Goal: Transaction & Acquisition: Book appointment/travel/reservation

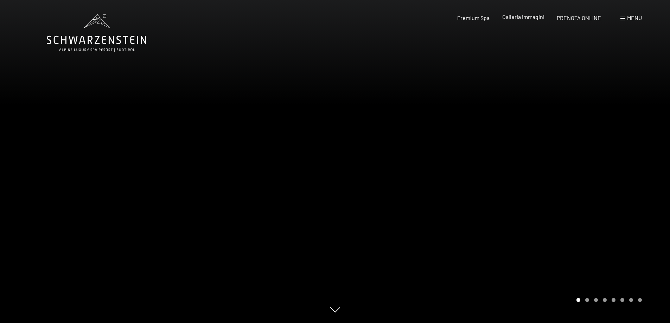
click at [508, 18] on span "Galleria immagini" at bounding box center [523, 16] width 42 height 7
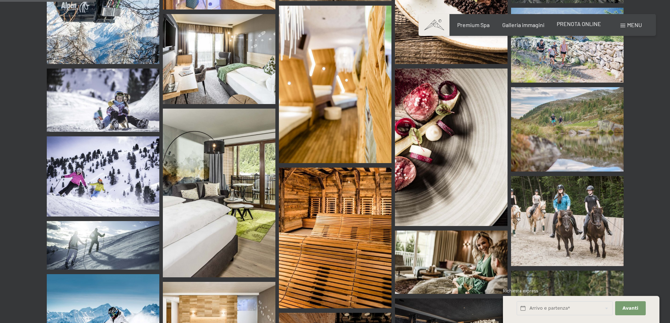
scroll to position [1111, 0]
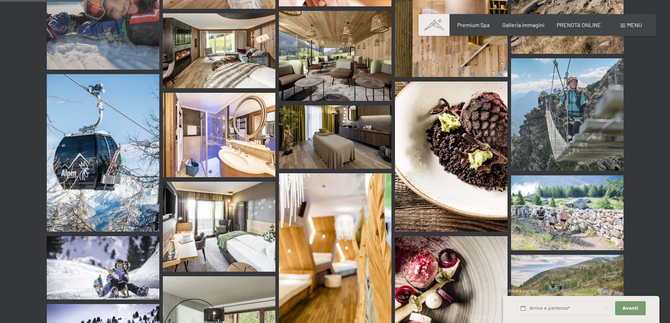
click at [561, 29] on div "Prenotazione Richiesta Premium Spa Galleria immagini PRENOTA ONLINE Menu DE IT …" at bounding box center [536, 25] width 209 height 8
click at [561, 27] on span "PRENOTA ONLINE" at bounding box center [578, 23] width 44 height 7
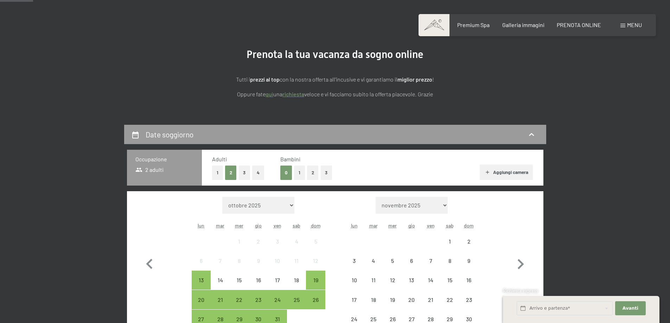
scroll to position [105, 0]
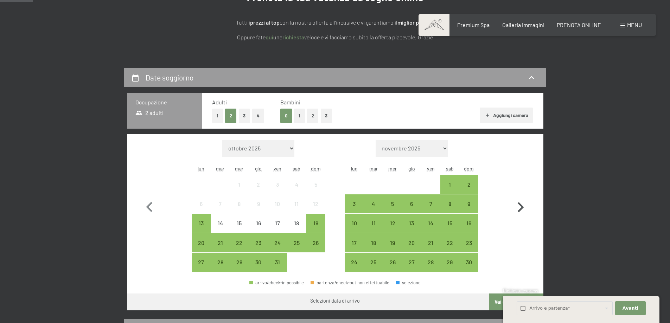
click at [522, 207] on icon "button" at bounding box center [520, 207] width 6 height 10
select select "2025-11-01"
select select "2025-12-01"
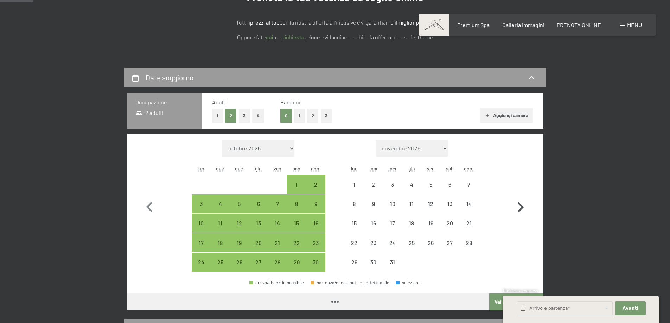
click at [520, 205] on icon "button" at bounding box center [520, 207] width 6 height 10
select select "2025-12-01"
select select "2026-01-01"
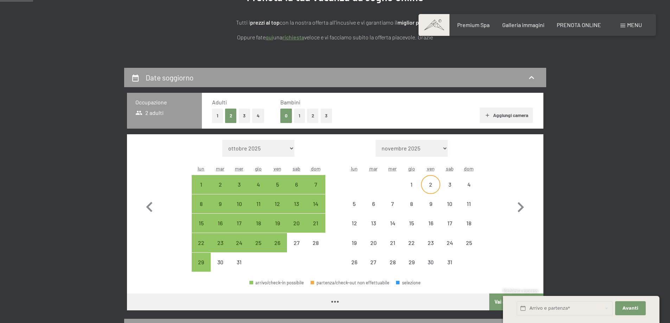
click at [431, 186] on div "2" at bounding box center [430, 191] width 18 height 18
select select "2025-12-01"
select select "2026-01-01"
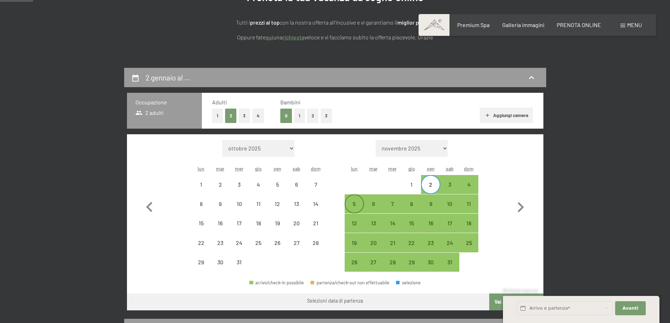
click at [356, 203] on div "5" at bounding box center [354, 210] width 18 height 18
select select "2025-12-01"
select select "2026-01-01"
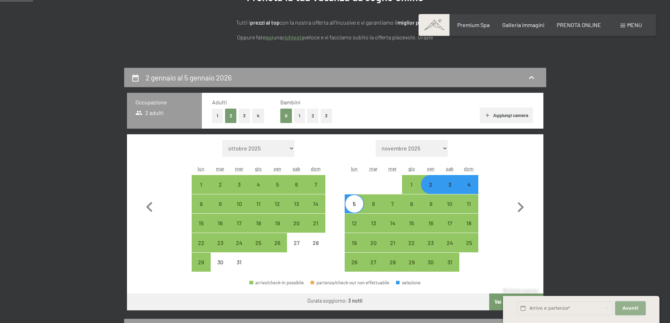
click at [640, 305] on button "Avanti Nascondere i campi dell'indirizzo" at bounding box center [630, 308] width 30 height 14
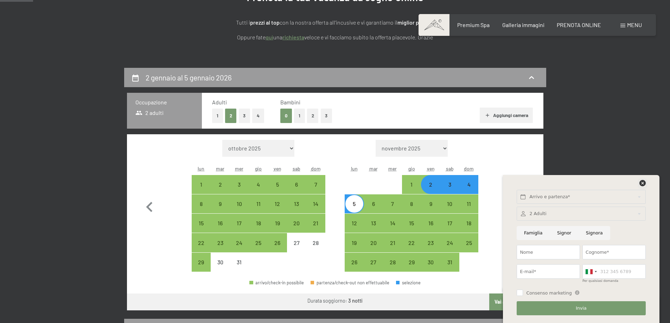
click at [641, 181] on icon at bounding box center [642, 183] width 6 height 6
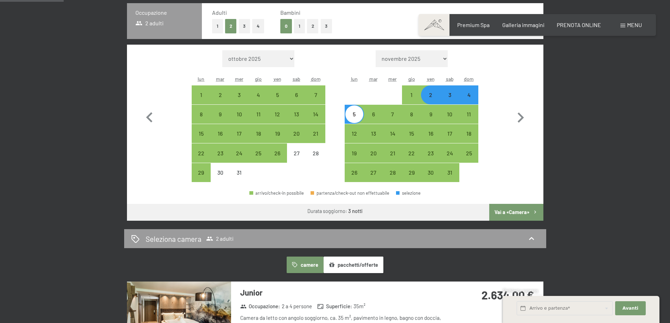
scroll to position [211, 0]
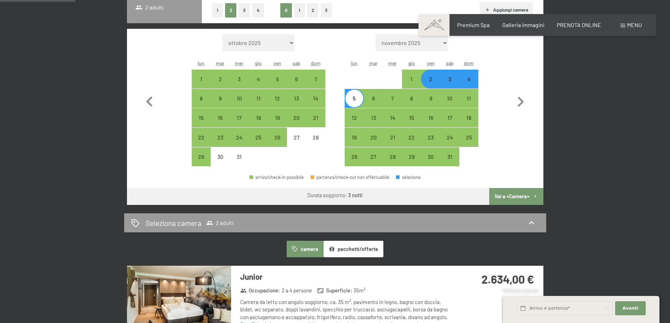
click at [505, 195] on button "Vai a «Camera»" at bounding box center [516, 196] width 54 height 17
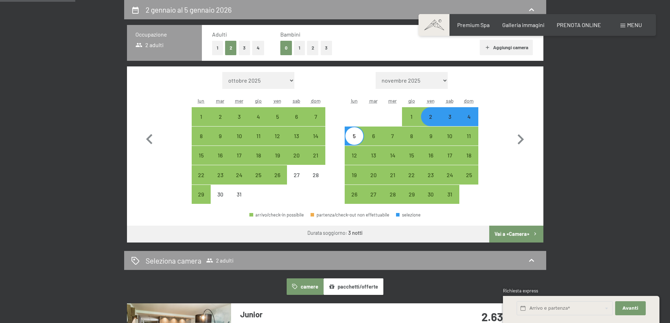
select select "2025-12-01"
select select "2026-01-01"
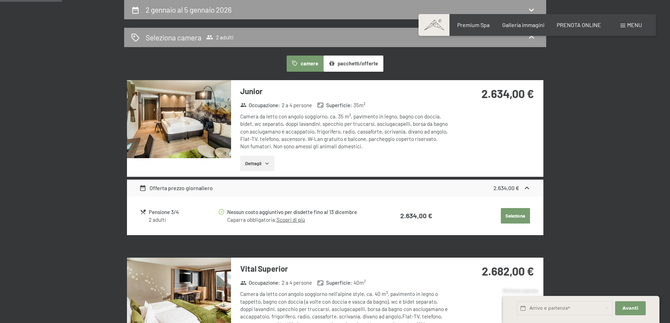
click at [264, 165] on icon "button" at bounding box center [267, 164] width 6 height 6
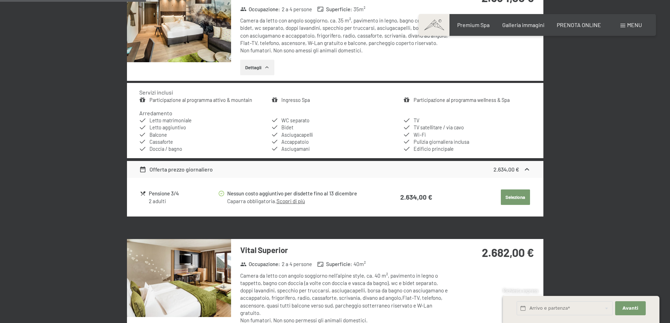
scroll to position [384, 0]
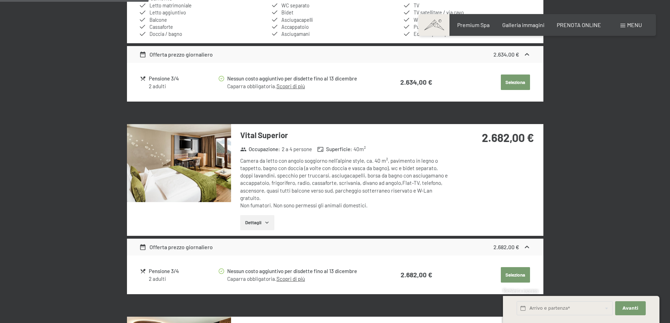
click at [263, 225] on button "Dettagli" at bounding box center [257, 222] width 34 height 15
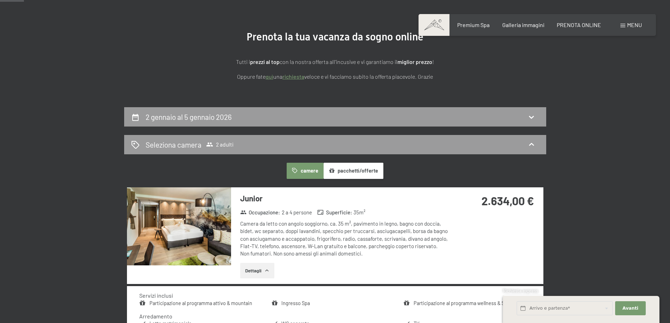
scroll to position [0, 0]
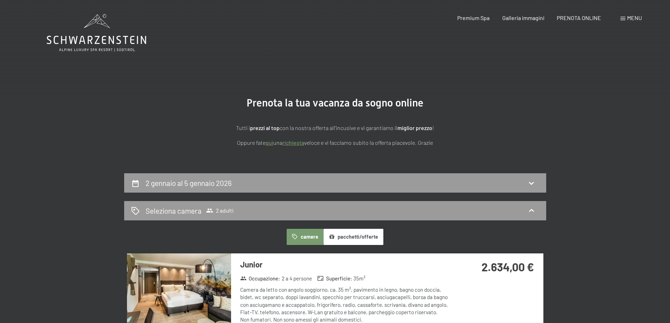
drag, startPoint x: 43, startPoint y: 37, endPoint x: 172, endPoint y: 27, distance: 129.3
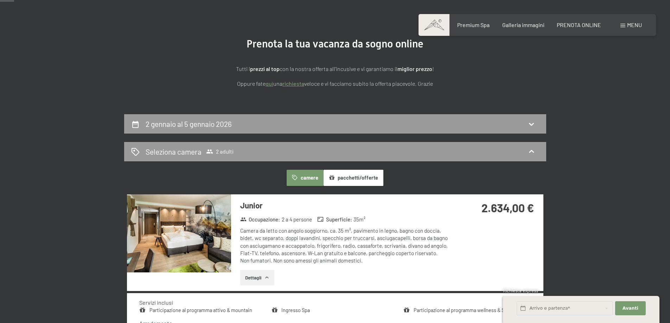
scroll to position [70, 0]
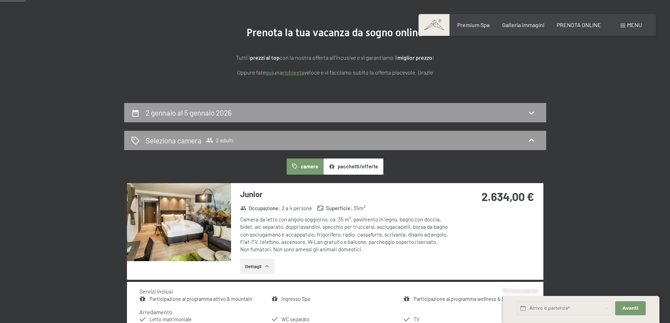
click at [337, 169] on button "pacchetti/offerte" at bounding box center [353, 167] width 60 height 16
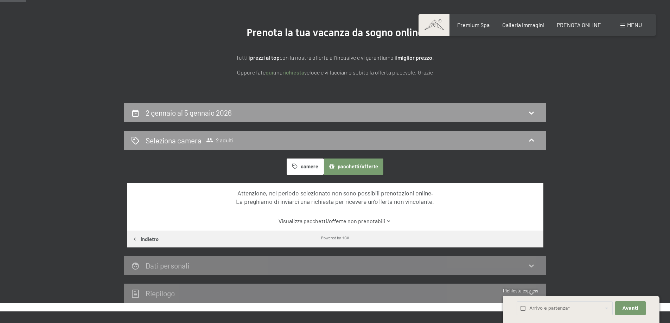
click at [304, 165] on button "camere" at bounding box center [304, 167] width 37 height 16
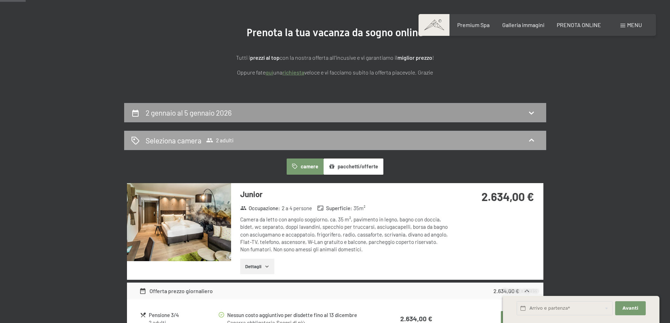
click at [252, 132] on div "Seleziona camera 2 adulti" at bounding box center [335, 140] width 422 height 19
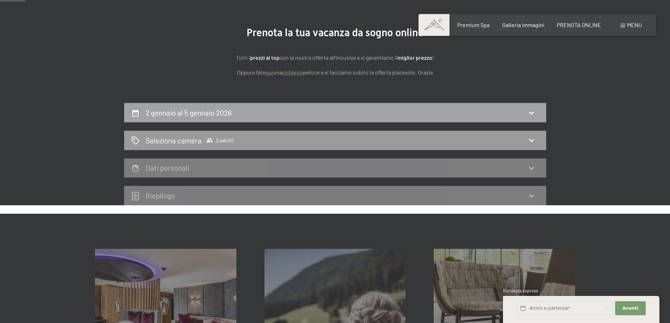
click at [241, 110] on div "2 gennaio al 5 gennaio 2026" at bounding box center [335, 113] width 408 height 10
select select "2025-12-01"
select select "2026-01-01"
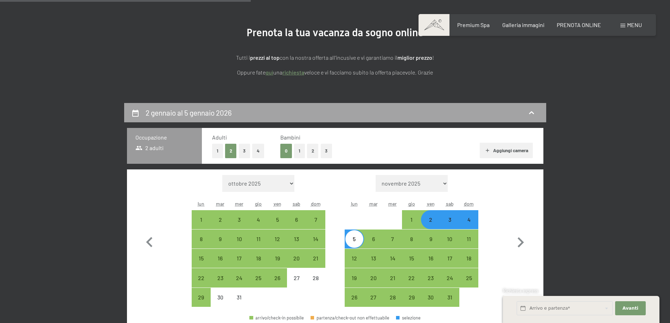
scroll to position [173, 0]
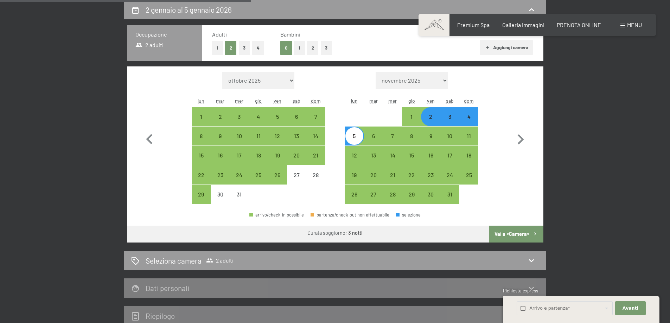
click at [279, 179] on span "Consenso marketing*" at bounding box center [293, 182] width 53 height 7
click at [264, 179] on input "Consenso marketing*" at bounding box center [260, 182] width 7 height 7
checkbox input "false"
click at [275, 176] on div "26" at bounding box center [278, 181] width 18 height 18
select select "2025-12-01"
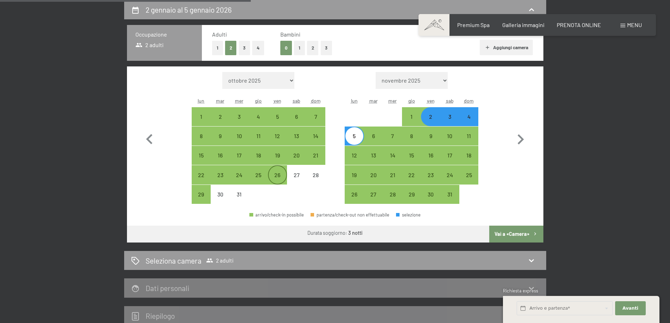
select select "2026-01-01"
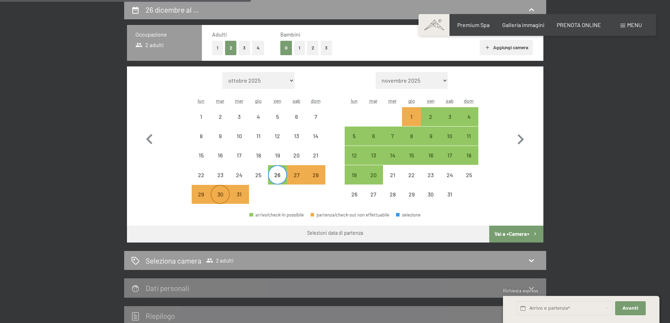
click at [225, 196] on div "30" at bounding box center [220, 201] width 18 height 18
select select "2025-12-01"
select select "2026-01-01"
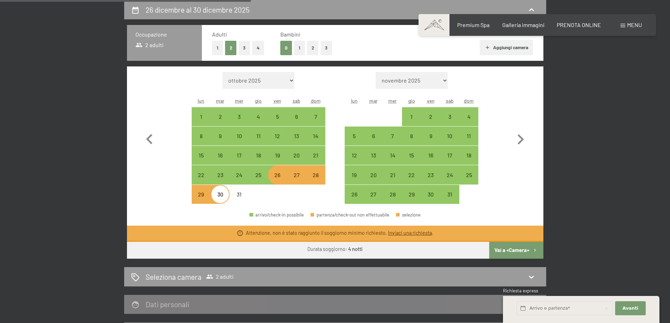
click at [492, 250] on button "Vai a «Camera»" at bounding box center [516, 250] width 54 height 17
select select "2025-12-01"
select select "2026-01-01"
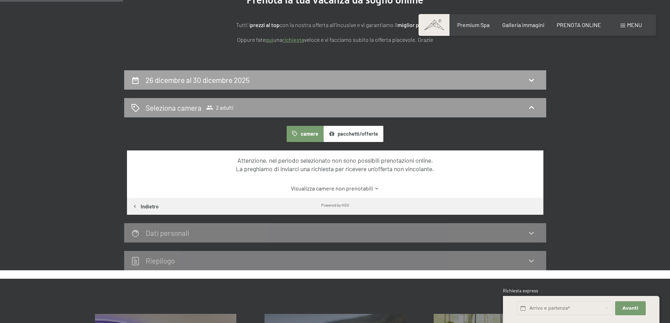
click at [286, 79] on div "26 dicembre al 30 dicembre 2025" at bounding box center [335, 80] width 408 height 10
select select "2025-12-01"
select select "2026-01-01"
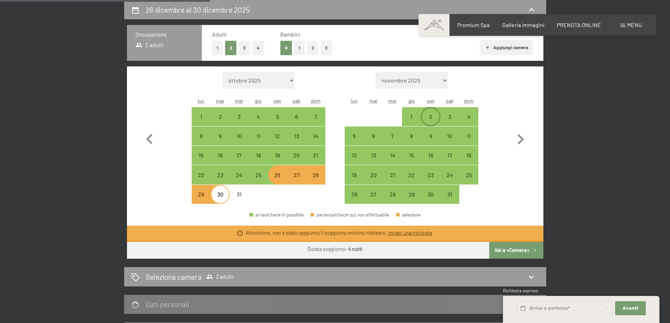
click at [434, 114] on div "2" at bounding box center [430, 123] width 18 height 18
select select "2025-12-01"
select select "2026-01-01"
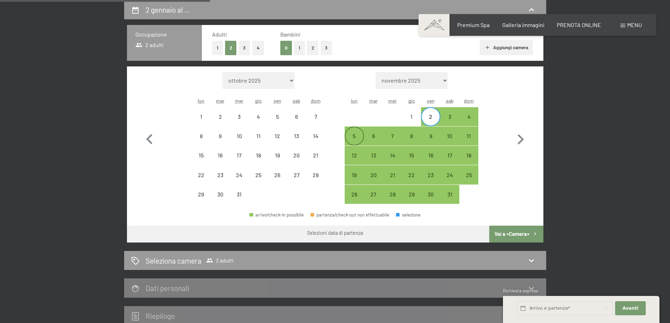
click at [350, 134] on div "5" at bounding box center [354, 142] width 18 height 18
select select "2025-12-01"
select select "2026-01-01"
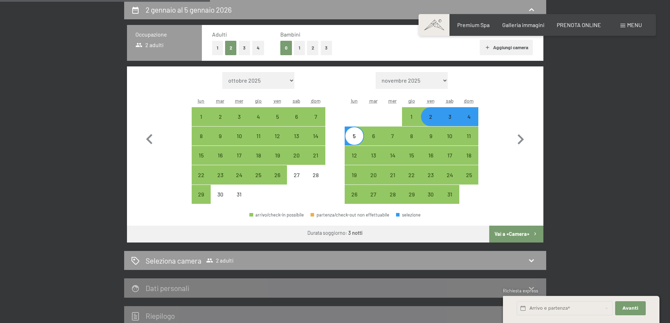
click at [512, 233] on button "Vai a «Camera»" at bounding box center [516, 234] width 54 height 17
select select "2025-12-01"
select select "2026-01-01"
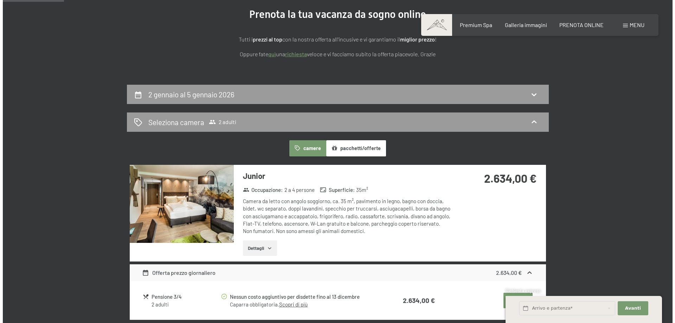
scroll to position [0, 0]
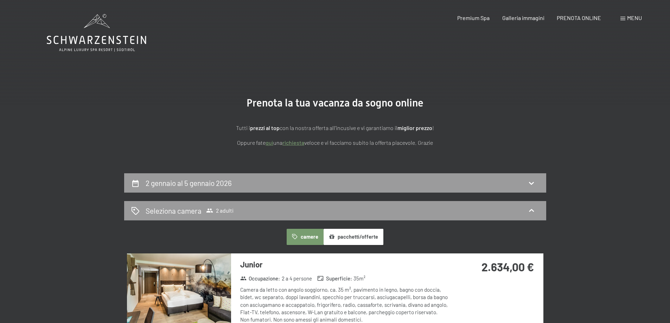
click at [641, 17] on div "Prenotazione Richiesta Premium Spa Galleria immagini PRENOTA ONLINE Menu DE IT …" at bounding box center [536, 18] width 209 height 8
click at [638, 15] on span "Menu" at bounding box center [634, 17] width 15 height 7
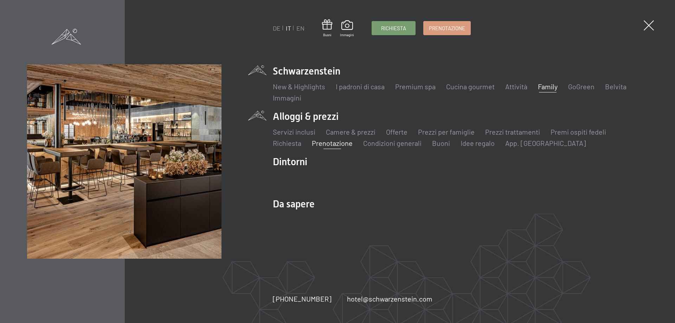
click at [546, 87] on link "Family" at bounding box center [548, 86] width 20 height 8
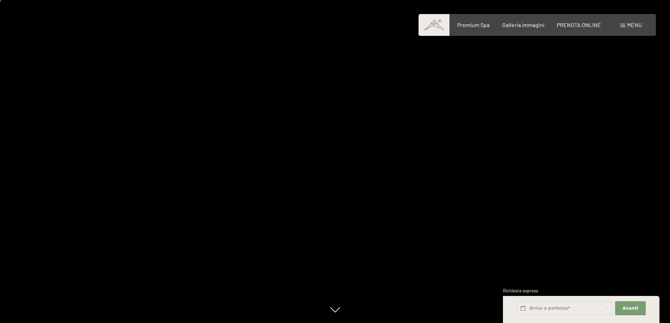
scroll to position [35, 0]
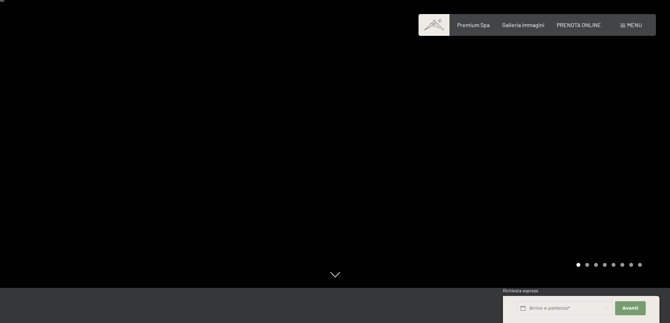
drag, startPoint x: 607, startPoint y: 161, endPoint x: 246, endPoint y: 238, distance: 369.2
click at [246, 288] on div at bounding box center [335, 288] width 576 height 0
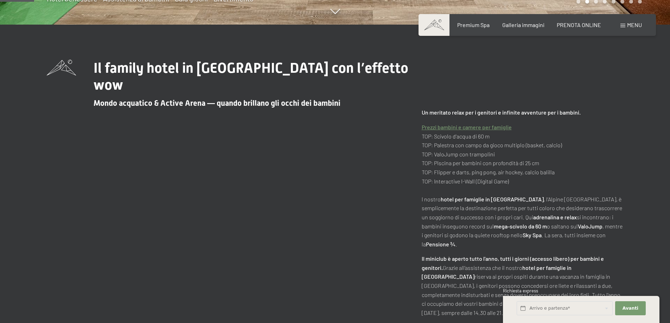
scroll to position [316, 0]
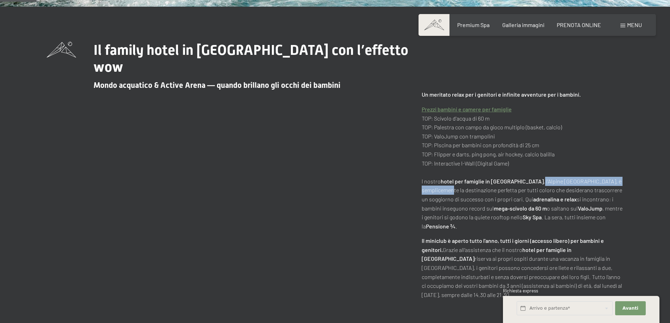
drag, startPoint x: 517, startPoint y: 163, endPoint x: 619, endPoint y: 164, distance: 101.9
click at [619, 164] on p "Prezzi bambini e camere per famiglie TOP: Scivolo d'acqua di 60 m TOP: Palestra…" at bounding box center [522, 168] width 202 height 126
copy p "l’Alpine Luxury Spa Resort Schwarzenstein"
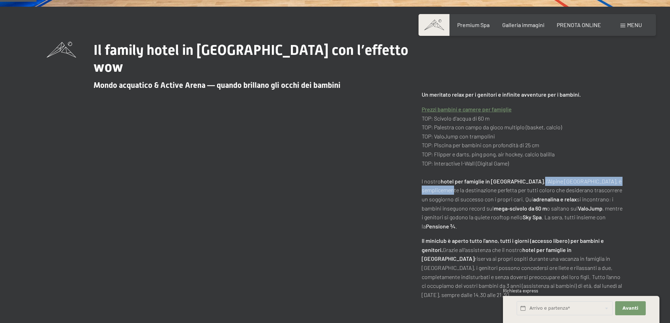
click at [466, 106] on link "Prezzi bambini e camere per famiglie" at bounding box center [466, 109] width 90 height 7
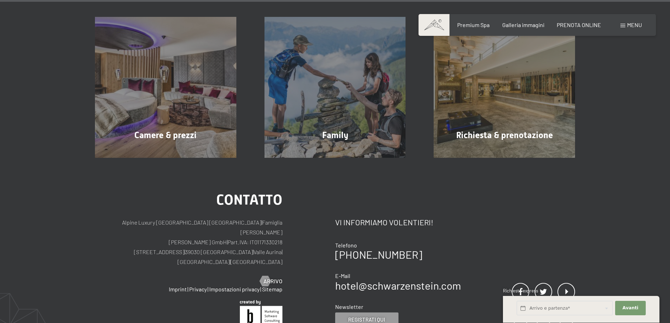
scroll to position [2793, 0]
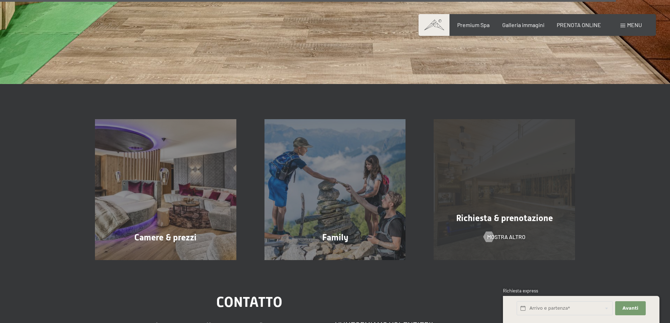
click at [474, 212] on div "Richiesta & prenotazione" at bounding box center [503, 218] width 169 height 12
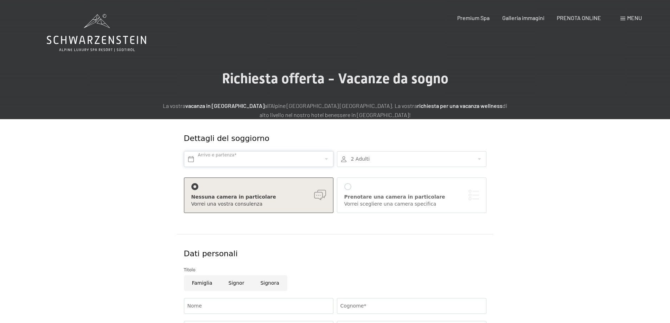
click at [245, 160] on input "text" at bounding box center [258, 159] width 149 height 16
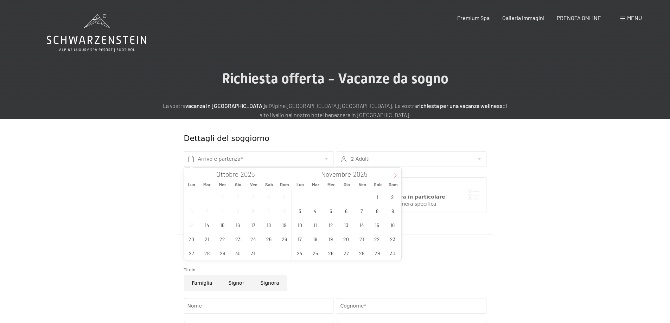
click at [393, 175] on icon at bounding box center [395, 175] width 5 height 5
type input "2026"
click at [362, 194] on span "2" at bounding box center [362, 197] width 14 height 14
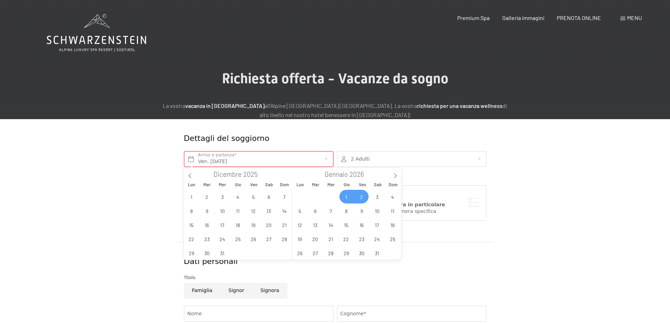
click at [348, 194] on span "1" at bounding box center [346, 197] width 14 height 14
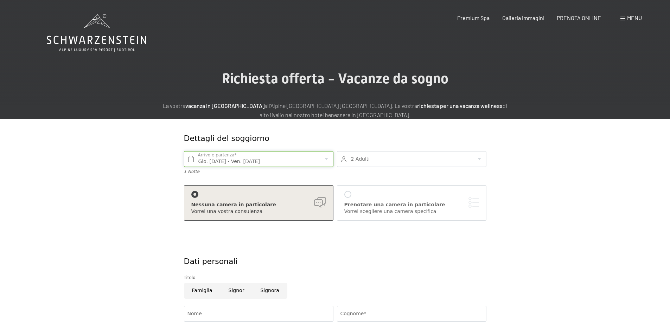
click at [272, 162] on input "Gio. 01/01/2026 - Ven. 02/01/2026" at bounding box center [258, 159] width 149 height 16
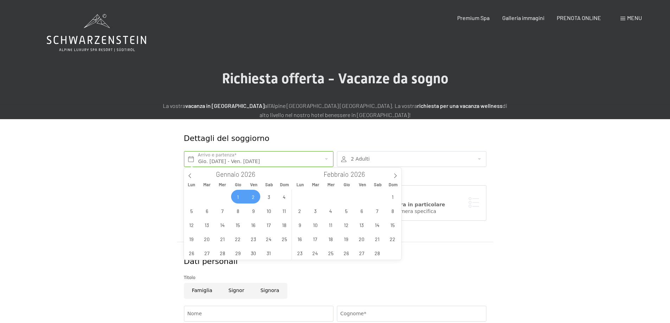
click at [254, 195] on span "2" at bounding box center [253, 197] width 14 height 14
click at [195, 209] on span "5" at bounding box center [192, 211] width 14 height 14
type input "Ven. 02/01/2026 - Lun. 05/01/2026"
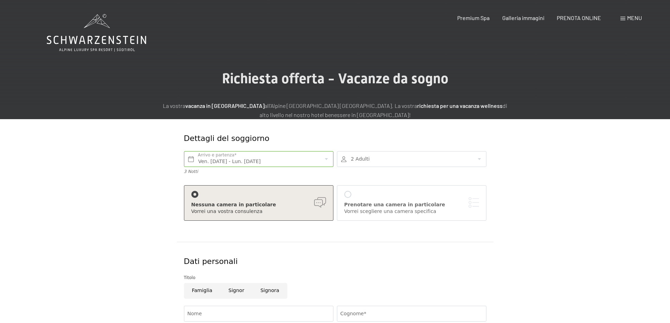
click at [367, 161] on div at bounding box center [411, 159] width 149 height 16
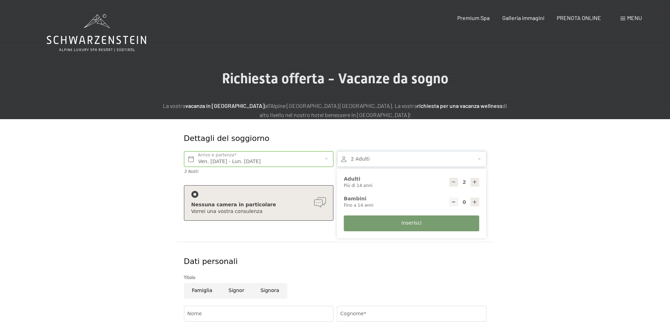
click at [470, 201] on div "0 Bambini Fino a 14 anni" at bounding box center [411, 201] width 135 height 13
click at [473, 201] on icon at bounding box center [474, 202] width 5 height 5
type input "1"
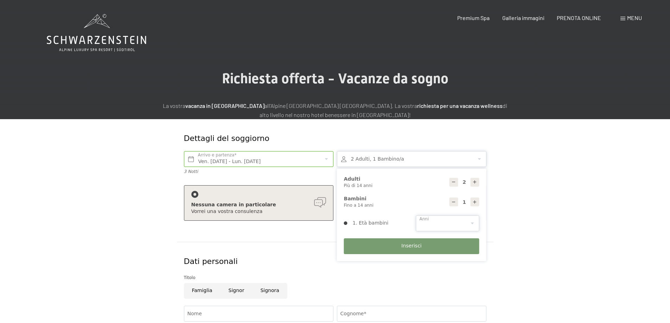
click at [437, 218] on select "0 1 2 3 4 5 6 7 8 9 10 11 12 13 14" at bounding box center [447, 223] width 63 height 16
select select "4"
click at [416, 215] on select "0 1 2 3 4 5 6 7 8 9 10 11 12 13 14" at bounding box center [447, 223] width 63 height 16
click at [389, 246] on button "Inserisci" at bounding box center [411, 246] width 135 height 16
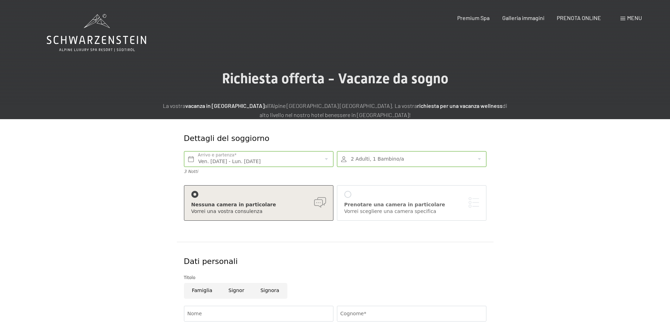
click at [376, 213] on div "Vorrei scegliere una camera specifica" at bounding box center [411, 211] width 135 height 7
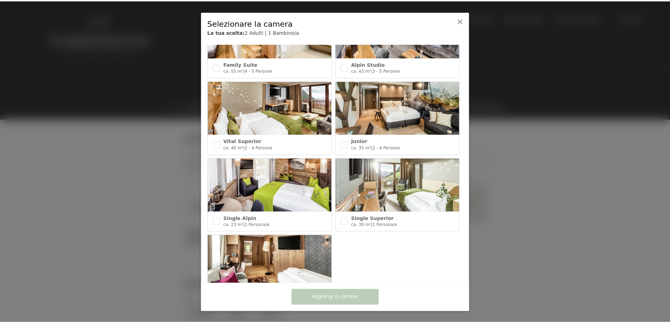
scroll to position [314, 0]
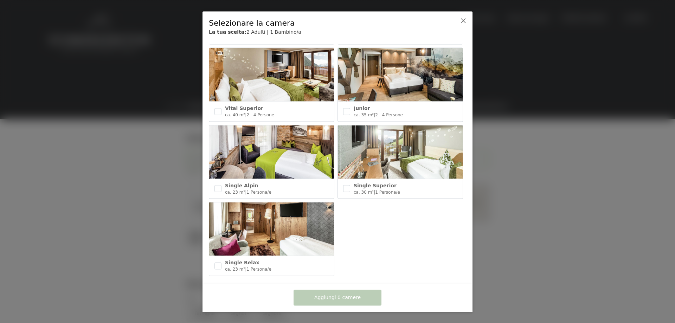
click at [460, 25] on div at bounding box center [457, 27] width 22 height 26
click at [460, 22] on div at bounding box center [457, 27] width 22 height 26
click at [465, 18] on icon at bounding box center [463, 21] width 6 height 6
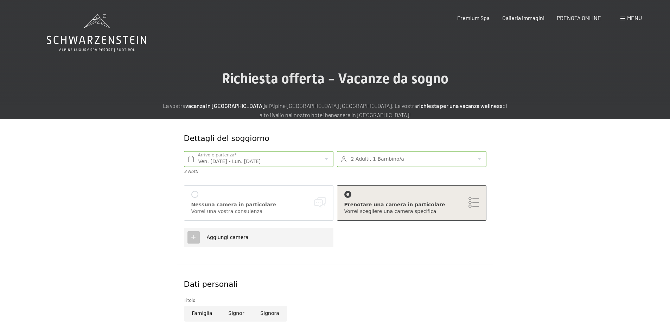
click at [193, 192] on div at bounding box center [194, 194] width 7 height 7
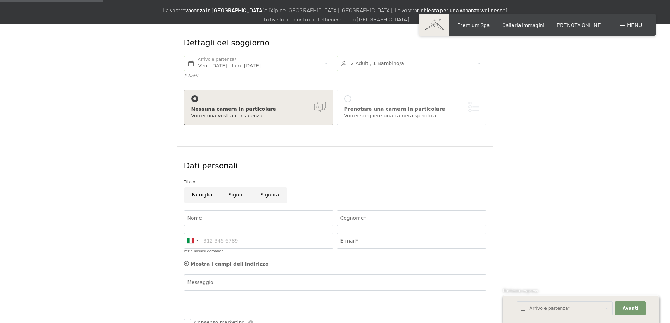
scroll to position [105, 0]
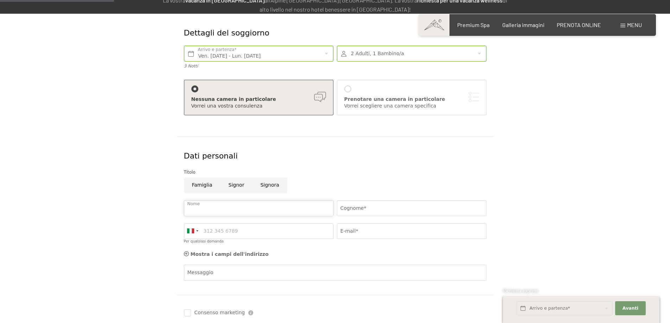
click at [199, 206] on input "Nome" at bounding box center [258, 208] width 149 height 16
type input "sara"
type input "ruggeri"
type input "3339957469"
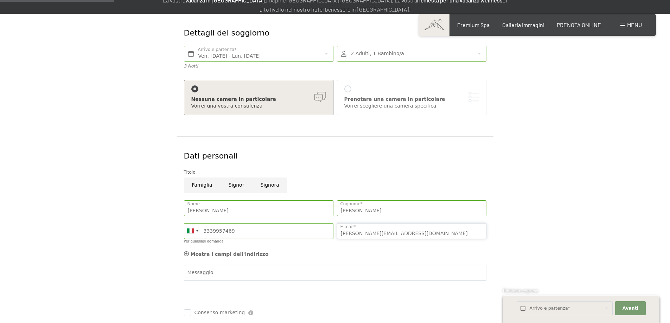
type input "sara.ruggeri90@gmail.com"
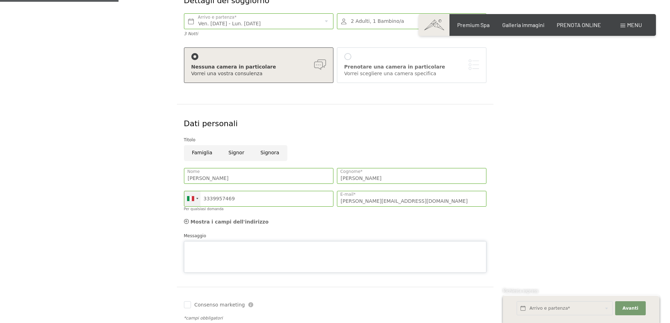
scroll to position [211, 0]
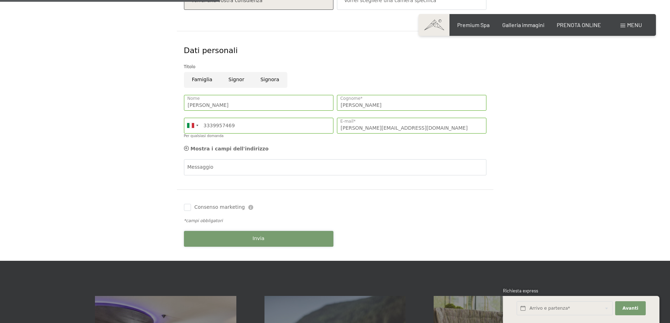
click at [208, 261] on div "Prenotazione Richiesta Premium Spa Galleria immagini PRENOTA ONLINE Menu DE IT …" at bounding box center [335, 269] width 670 height 960
click at [285, 236] on button "Invia" at bounding box center [258, 239] width 149 height 16
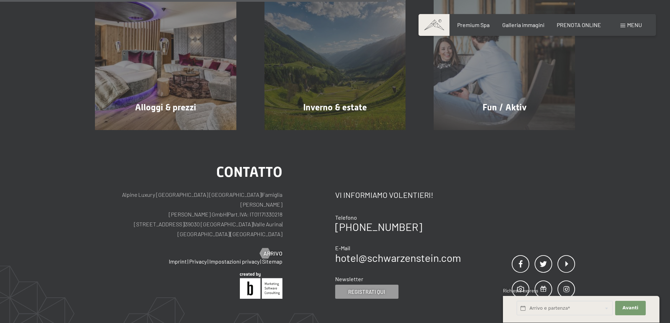
scroll to position [288, 0]
